Goal: Find specific page/section: Find specific page/section

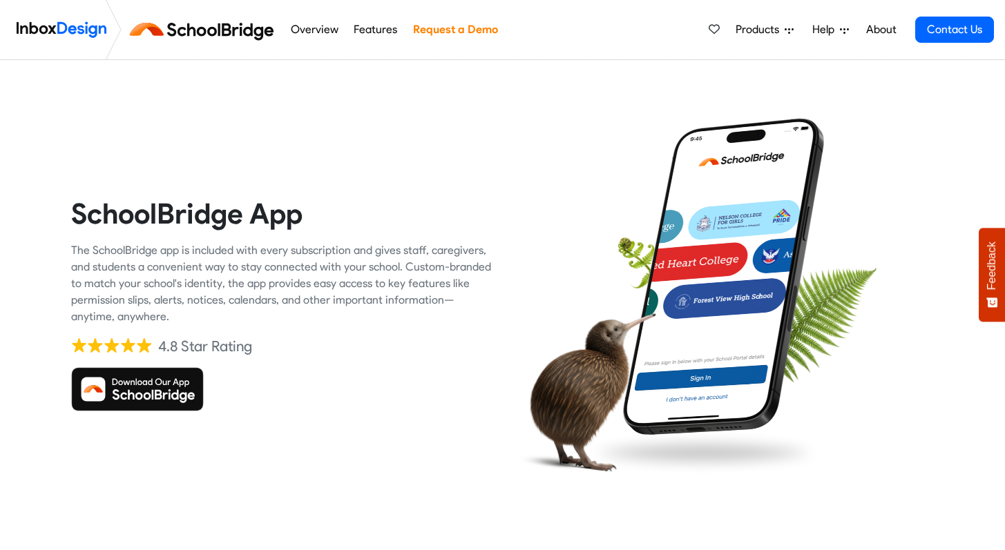
click at [139, 386] on img at bounding box center [137, 389] width 133 height 44
click at [152, 386] on img at bounding box center [137, 389] width 133 height 44
drag, startPoint x: 0, startPoint y: 0, endPoint x: 152, endPoint y: 386, distance: 414.7
click at [152, 386] on img at bounding box center [137, 389] width 133 height 44
